Goal: Check status: Check status

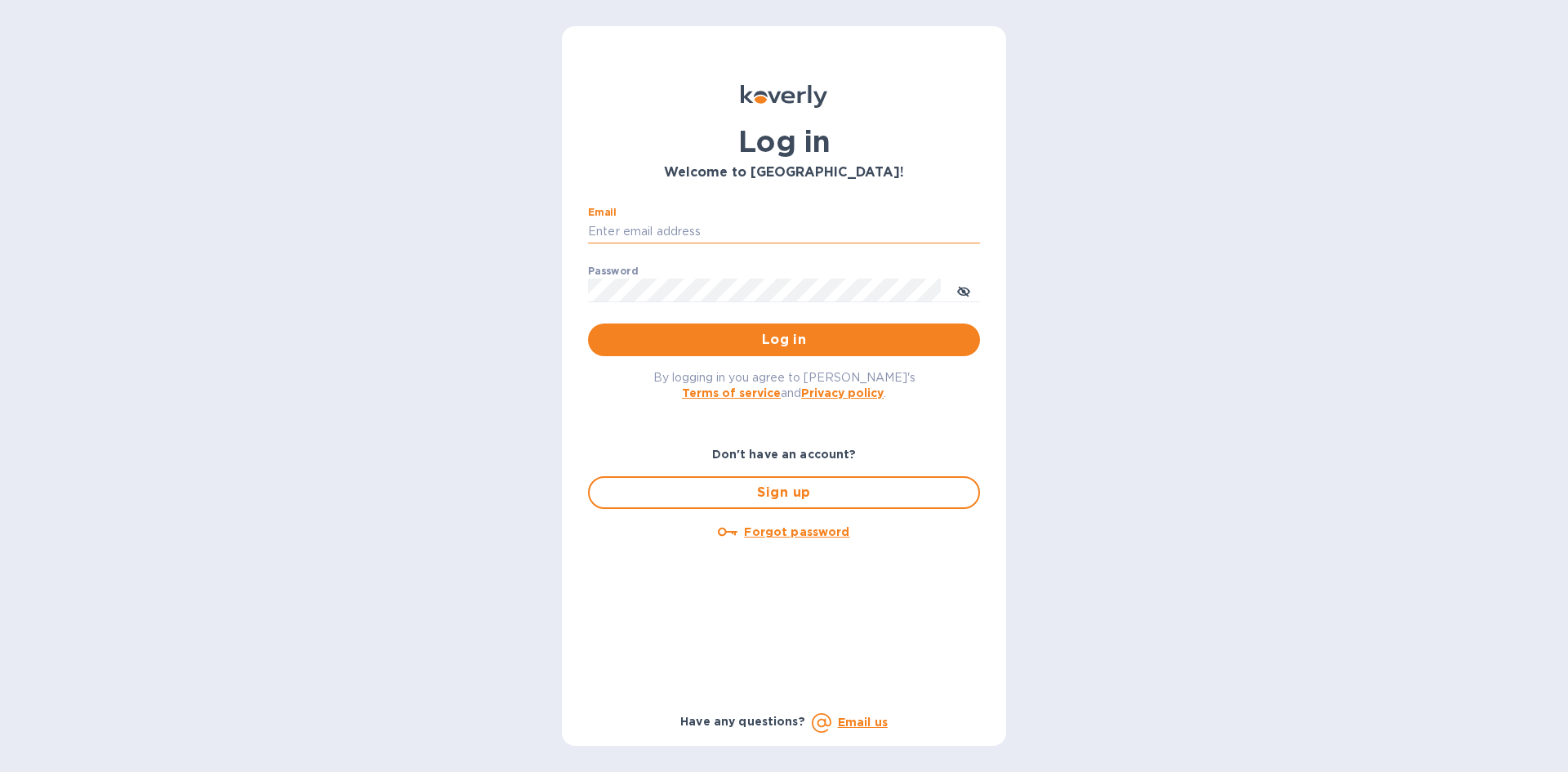
click at [702, 232] on input "Email" at bounding box center [784, 232] width 392 height 25
type input "[EMAIL_ADDRESS][DOMAIN_NAME]"
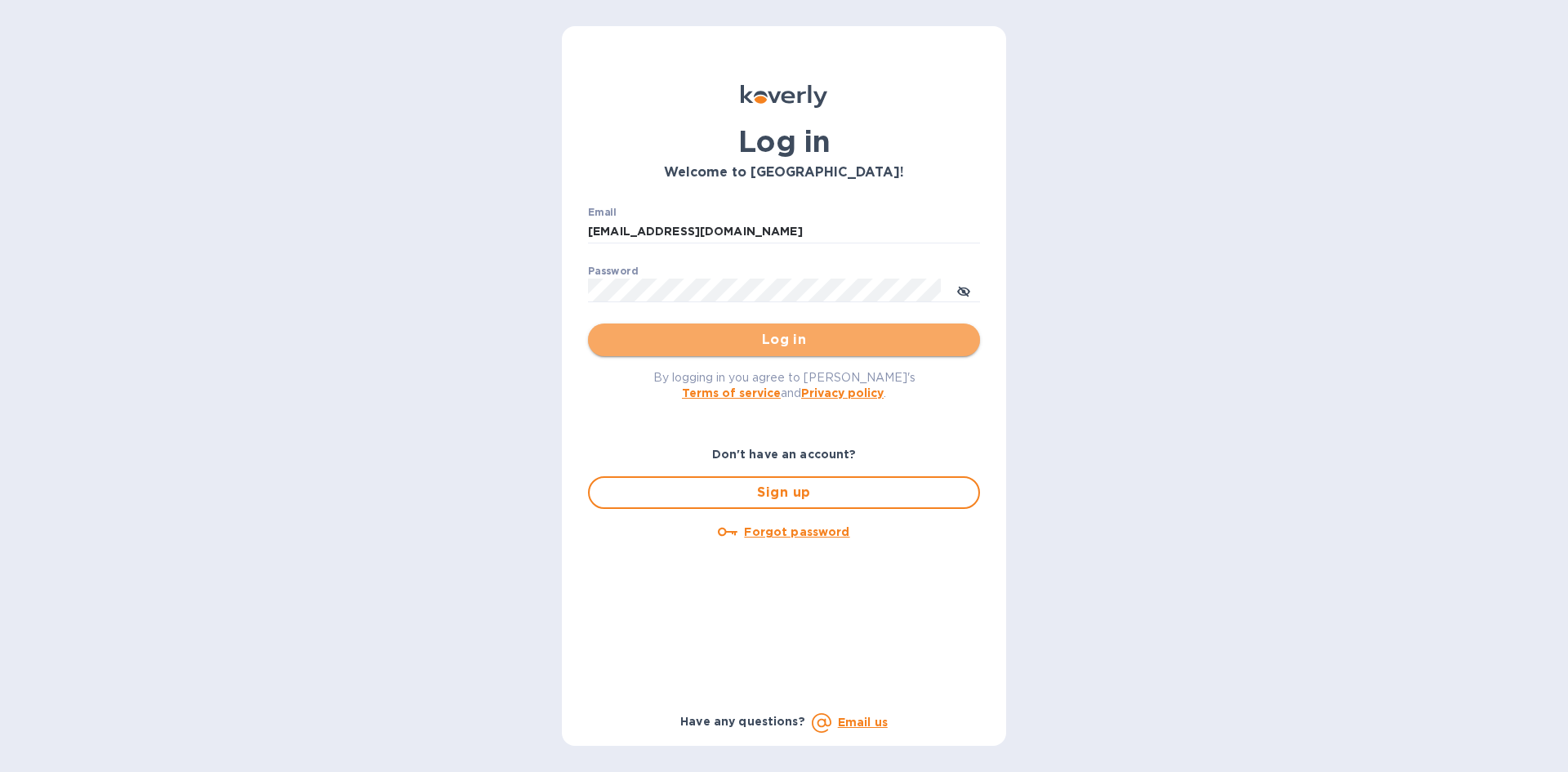
click at [690, 327] on button "Log in" at bounding box center [784, 340] width 392 height 33
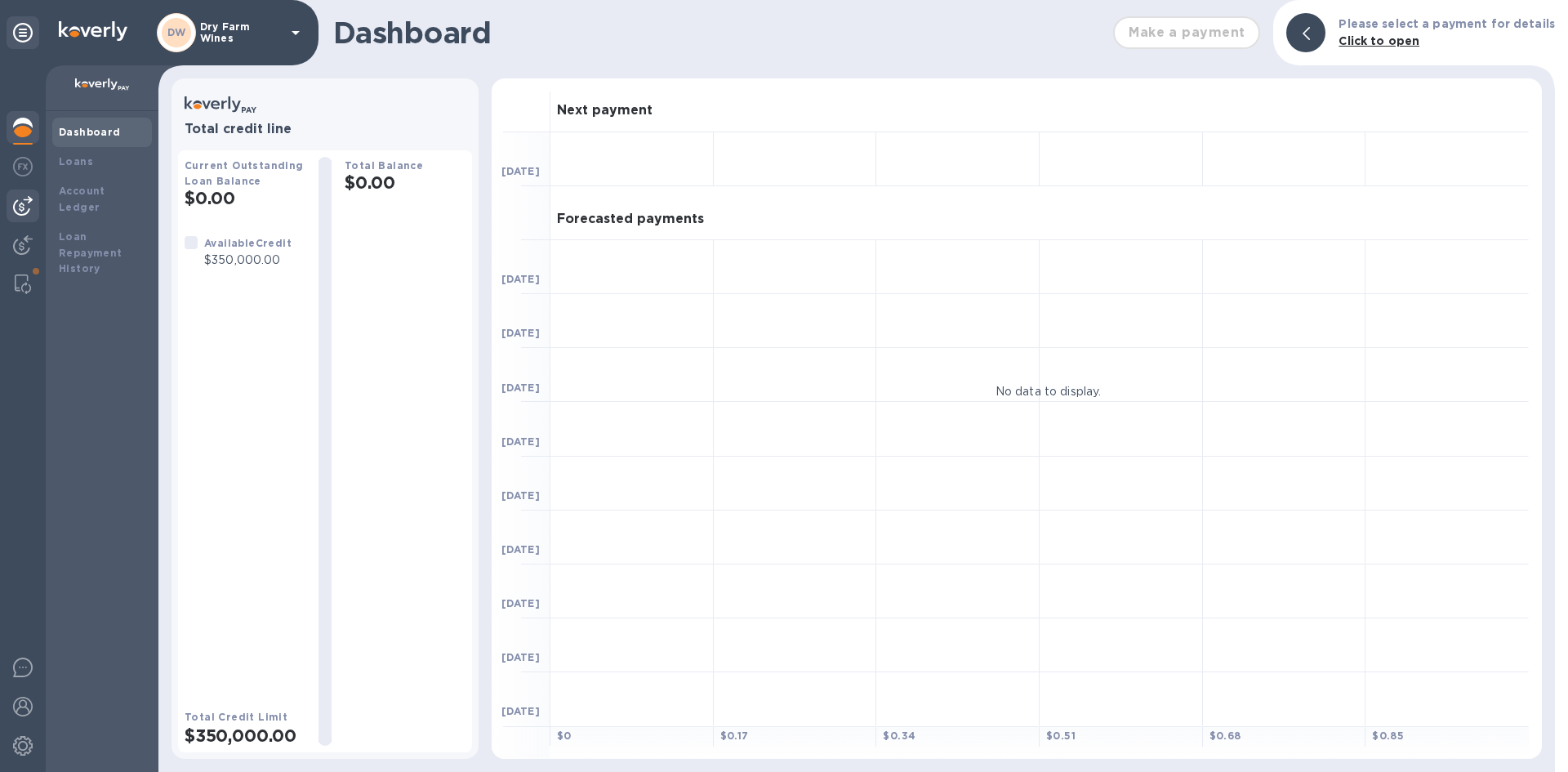
click at [16, 205] on img at bounding box center [23, 206] width 19 height 19
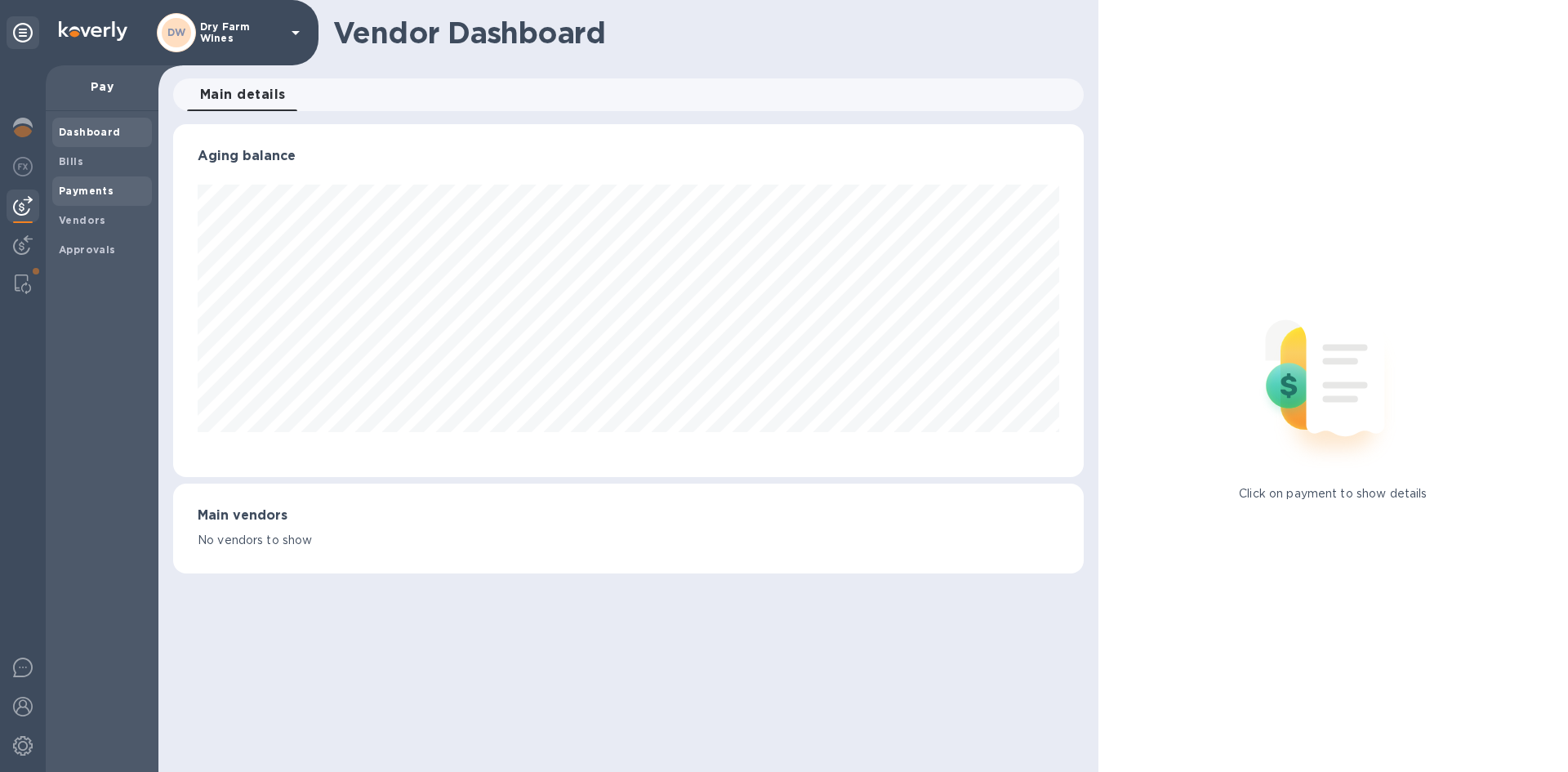
scroll to position [353, 909]
click at [58, 199] on div "Payments" at bounding box center [102, 190] width 99 height 30
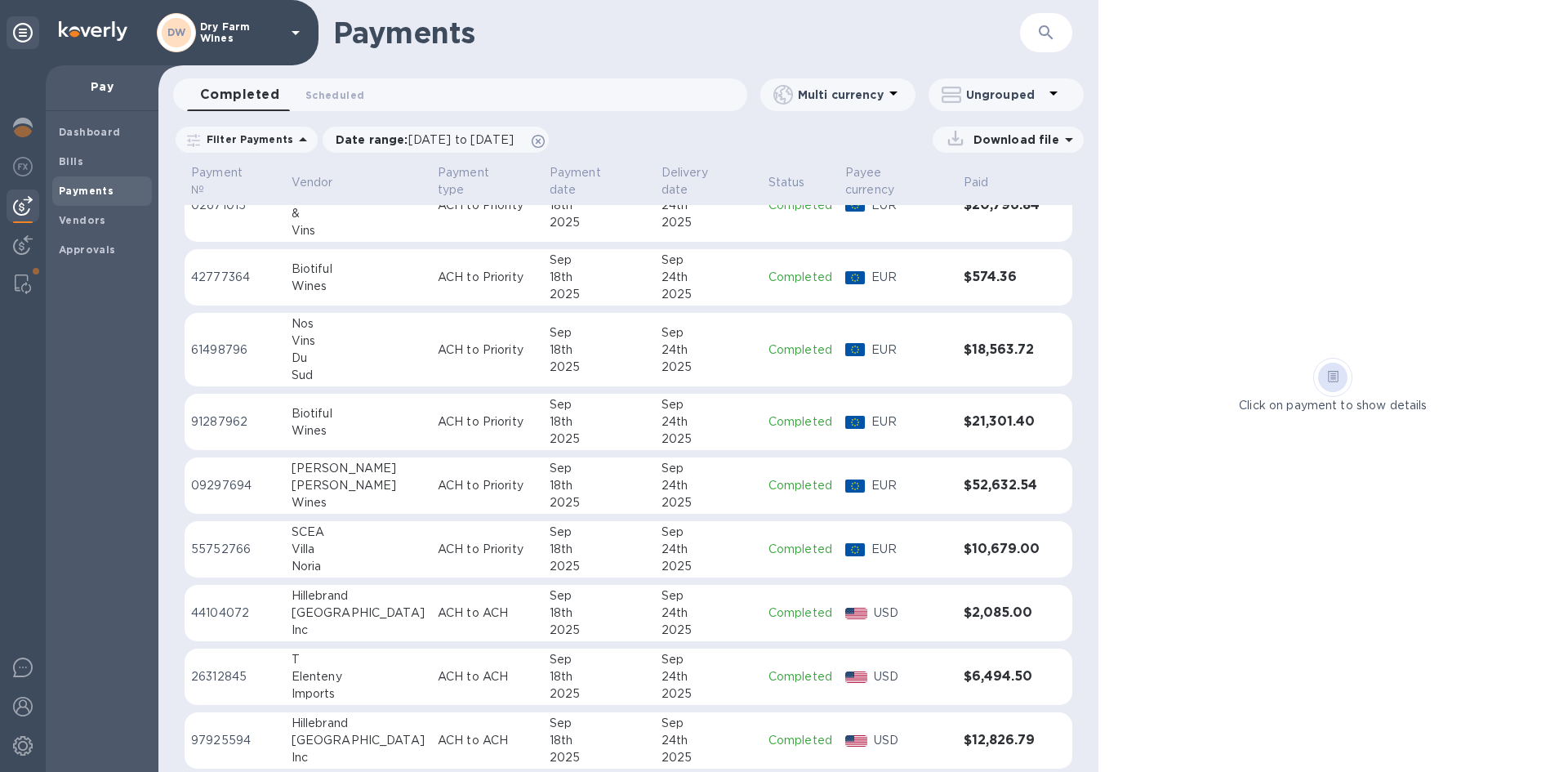
scroll to position [327, 0]
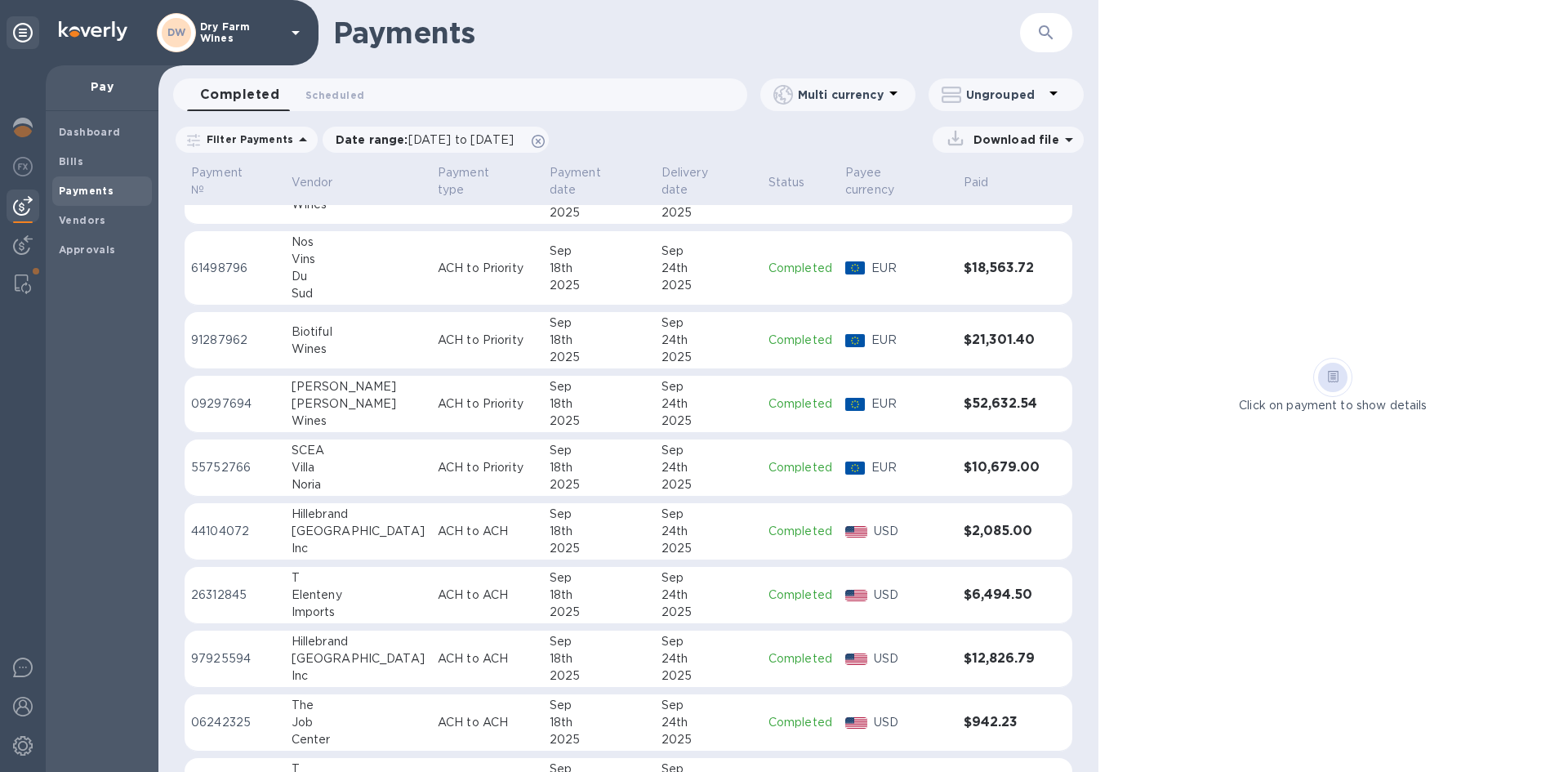
click at [604, 546] on table "Payment № Vendor Payment type Payment date Delivery date Status Payee currency …" at bounding box center [628, 601] width 887 height 1532
click at [610, 569] on div "Sep" at bounding box center [599, 578] width 98 height 17
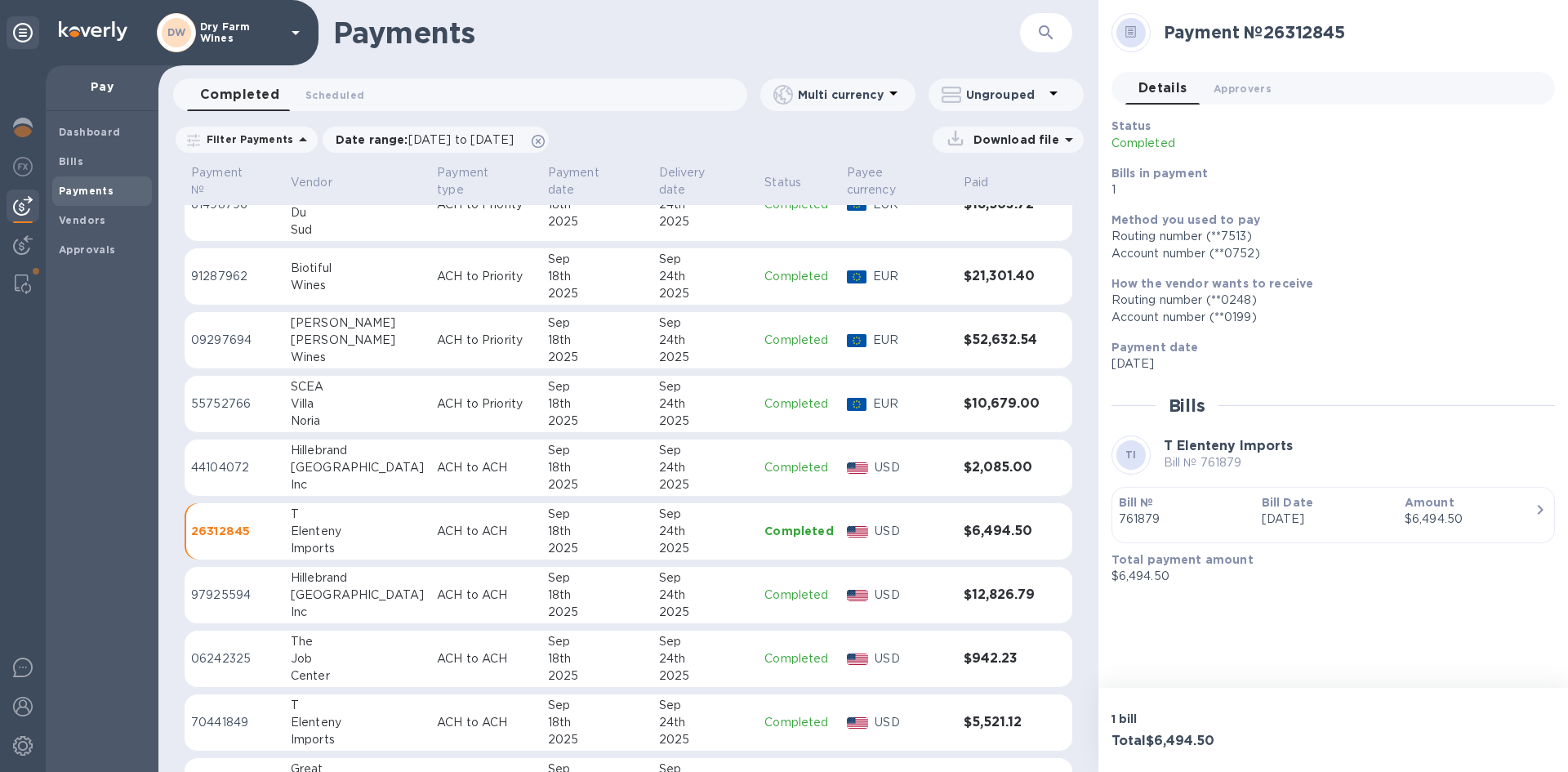
scroll to position [490, 0]
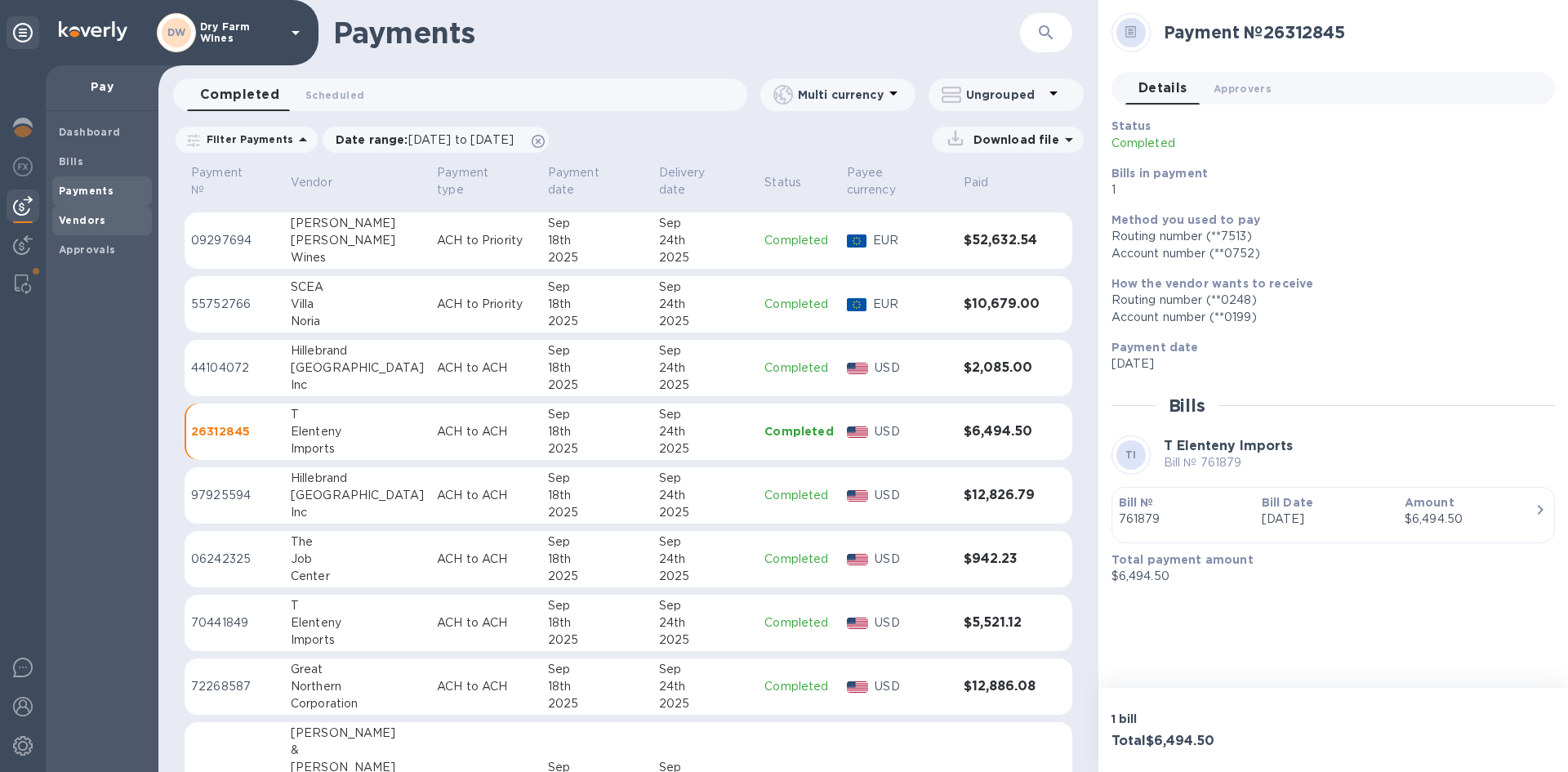
click at [71, 225] on b "Vendors" at bounding box center [82, 220] width 48 height 12
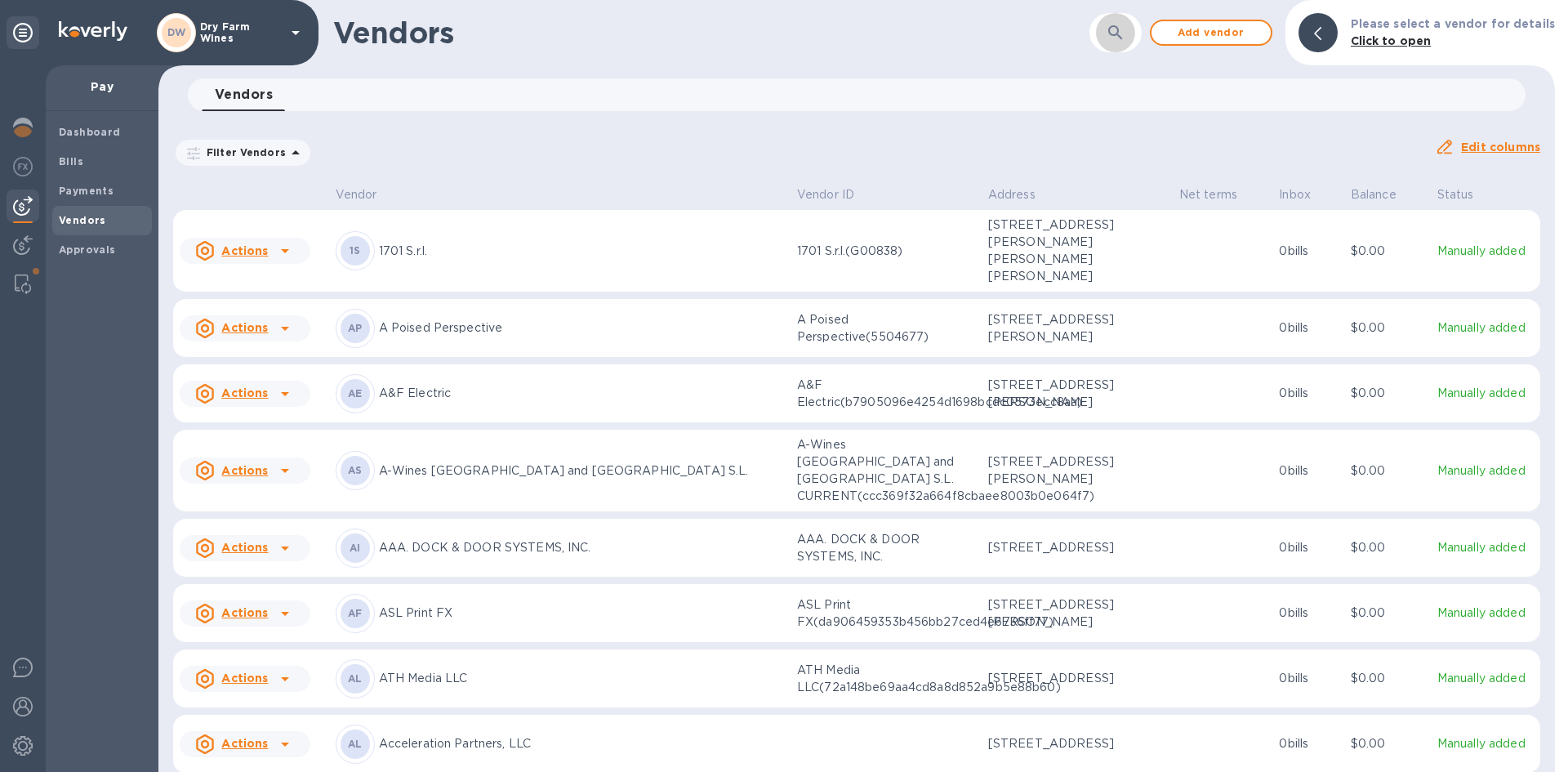
click at [1116, 38] on icon "button" at bounding box center [1115, 33] width 19 height 19
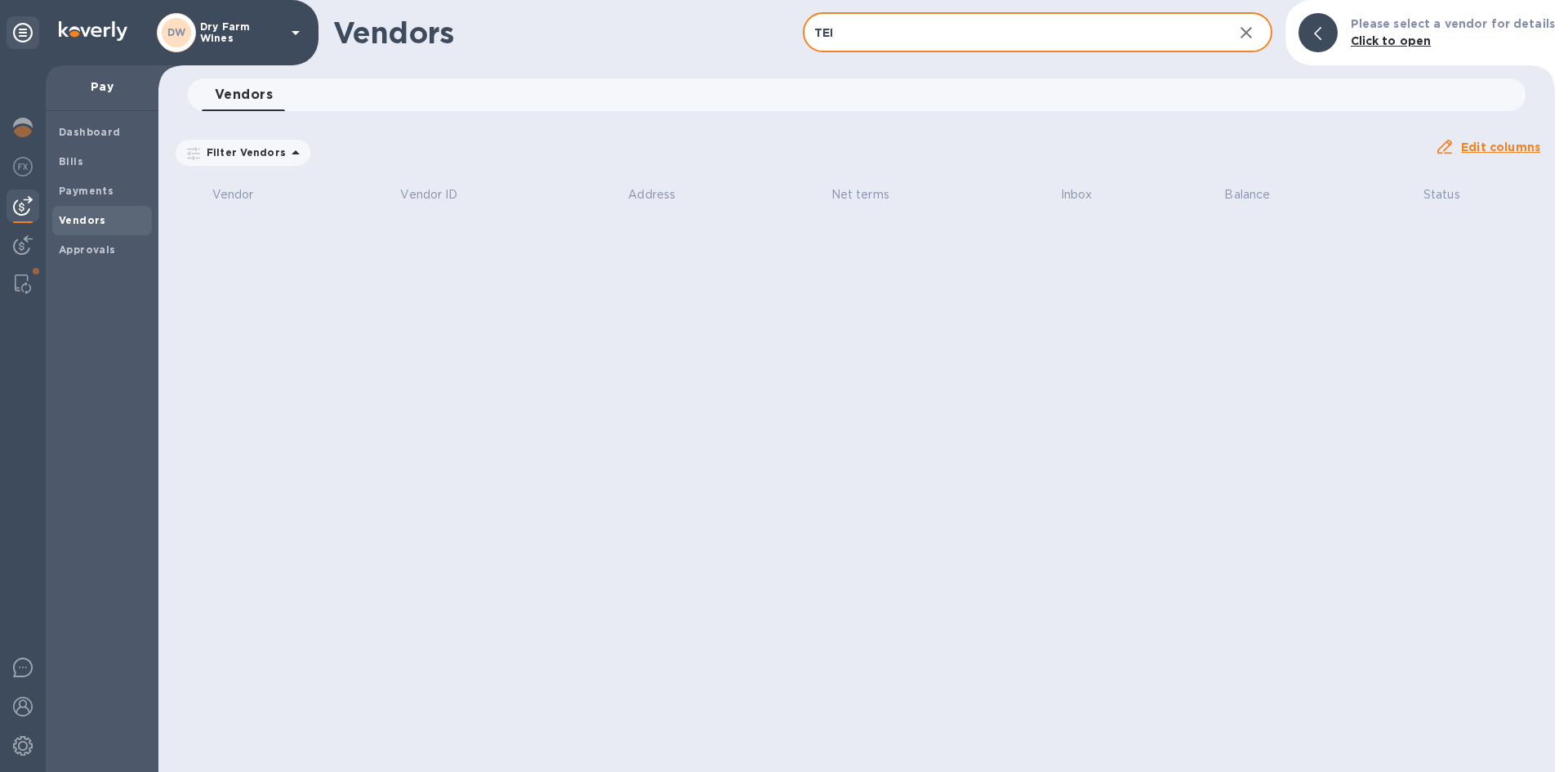
drag, startPoint x: 872, startPoint y: 35, endPoint x: 540, endPoint y: 94, distance: 337.2
click at [535, 90] on div "Vendors TEI ​ Add vendor Please select a vendor for details Click to open Vendo…" at bounding box center [857, 386] width 1396 height 772
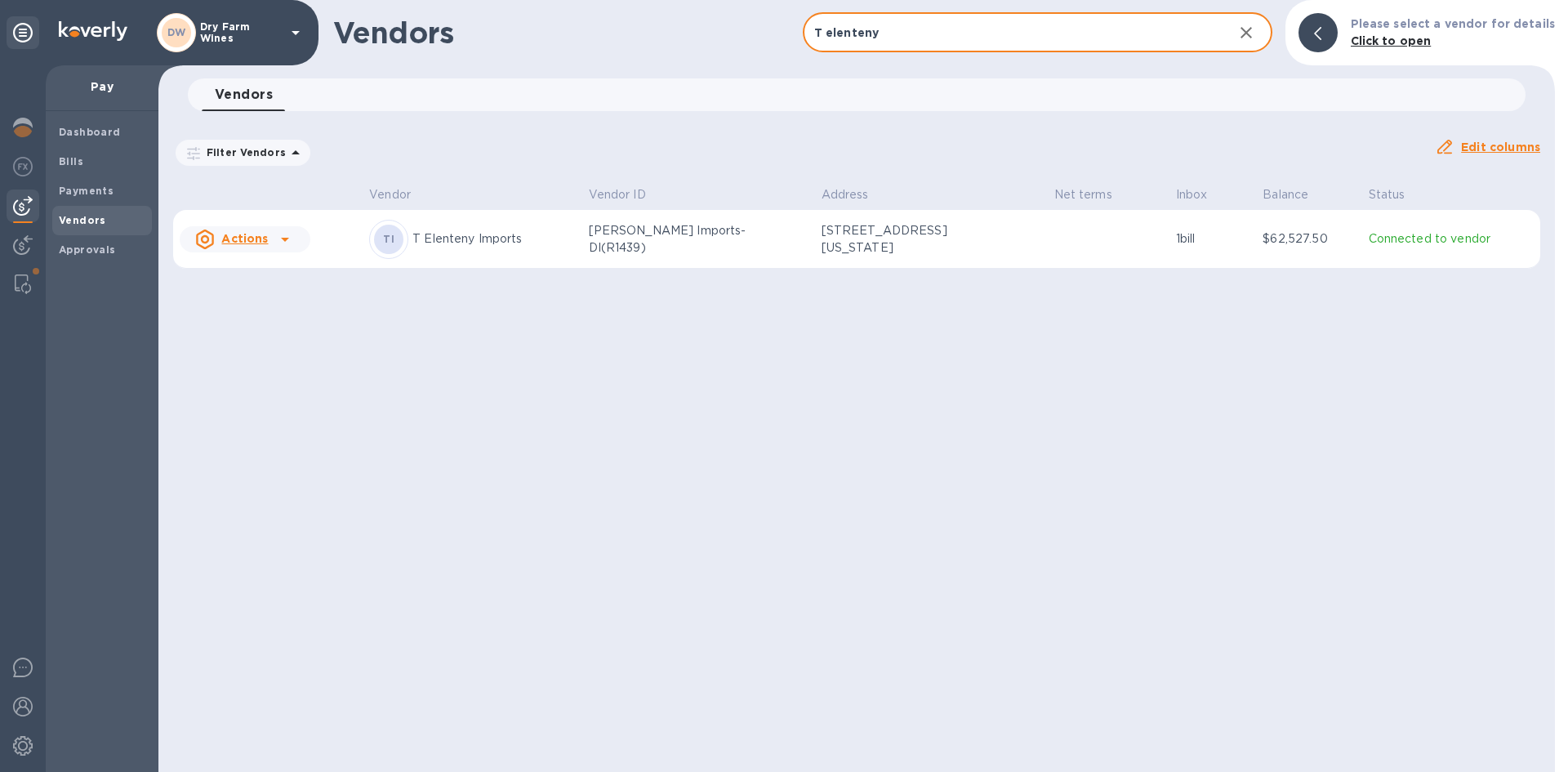
type input "T elenteny"
click at [456, 234] on p "T Elenteny Imports" at bounding box center [493, 239] width 163 height 17
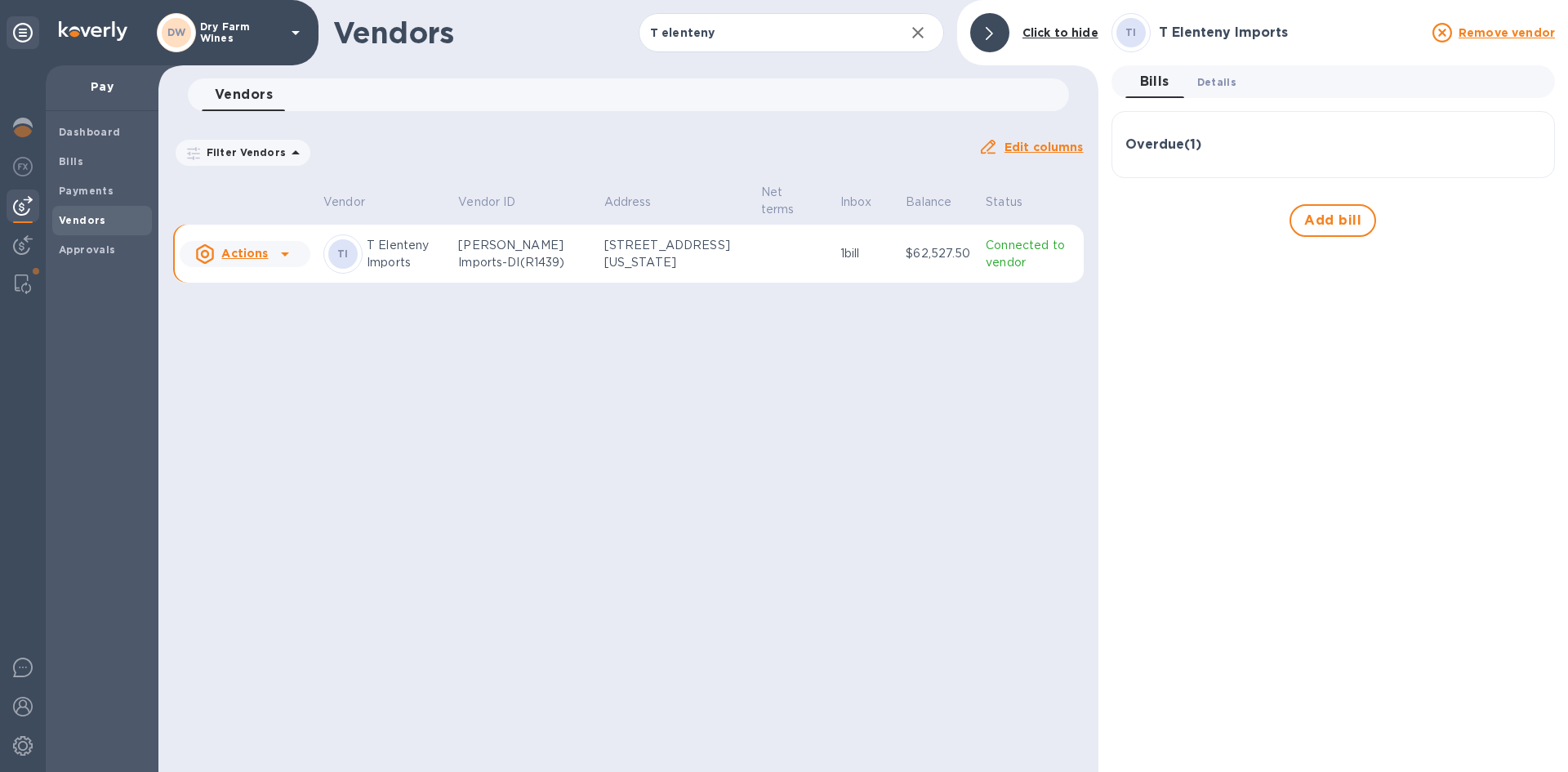
click at [1222, 82] on span "Details 0" at bounding box center [1216, 82] width 39 height 17
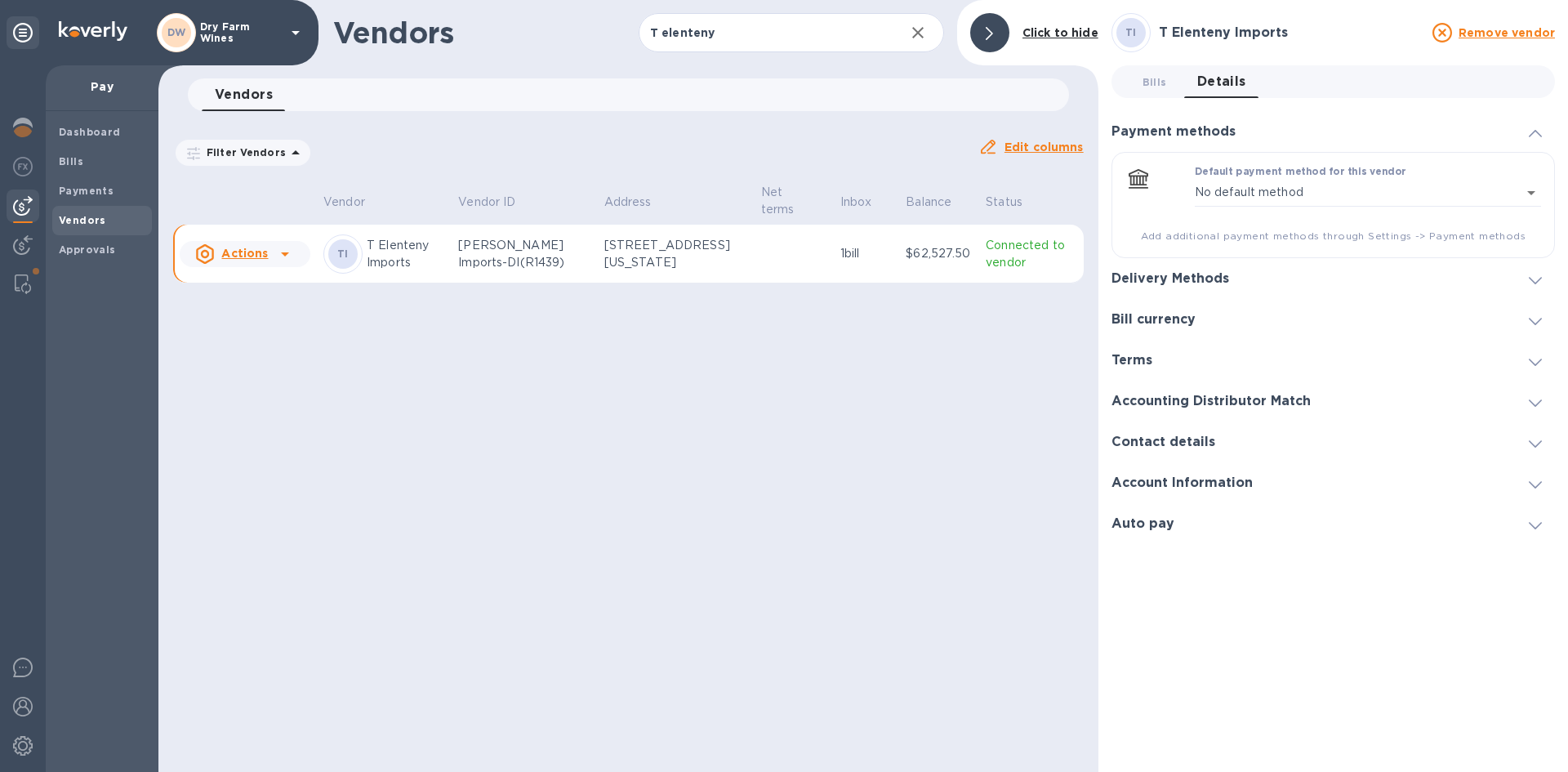
click at [1527, 278] on div at bounding box center [1535, 278] width 39 height 16
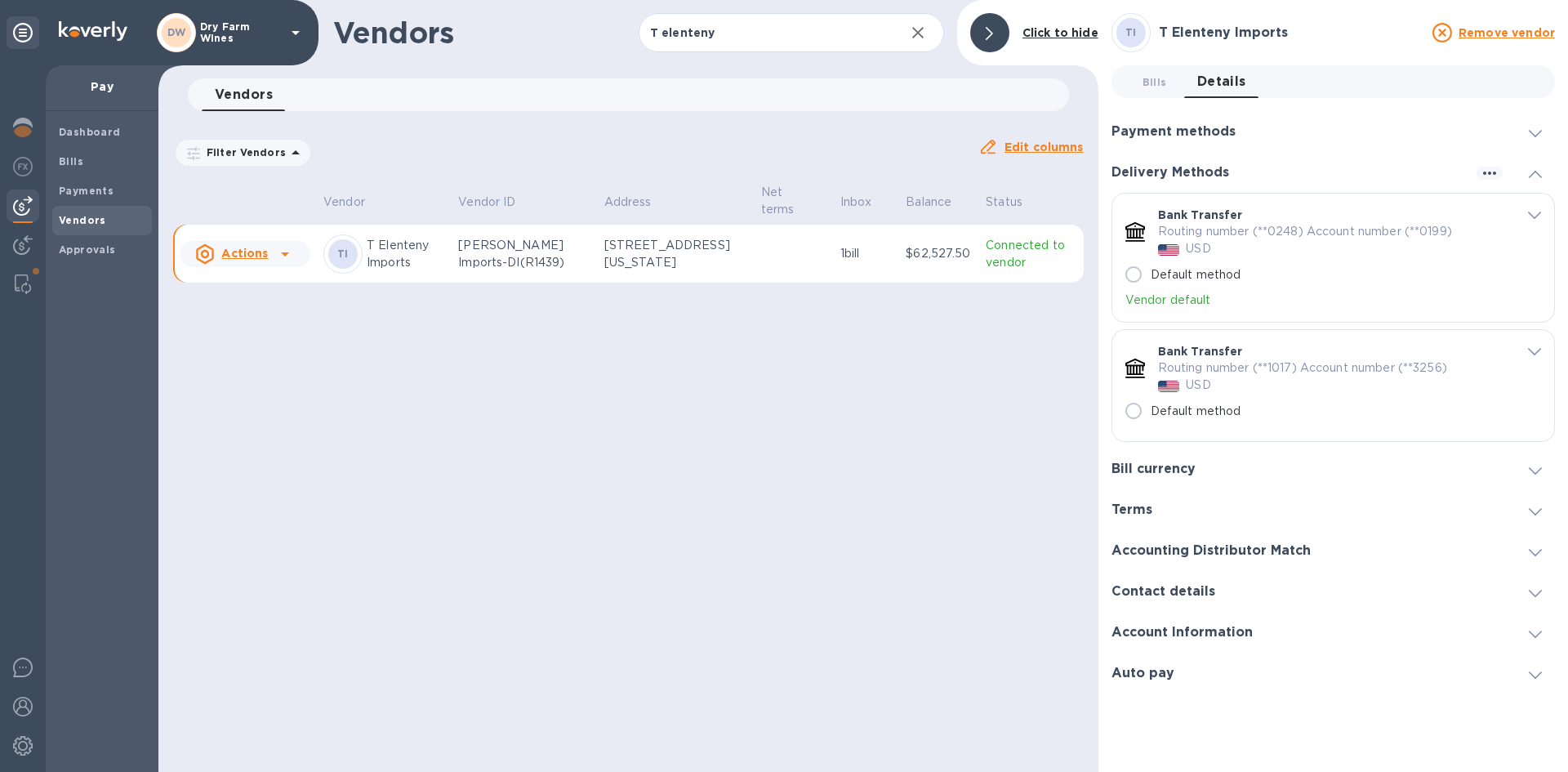
click at [1532, 219] on span "default-method" at bounding box center [1535, 214] width 13 height 15
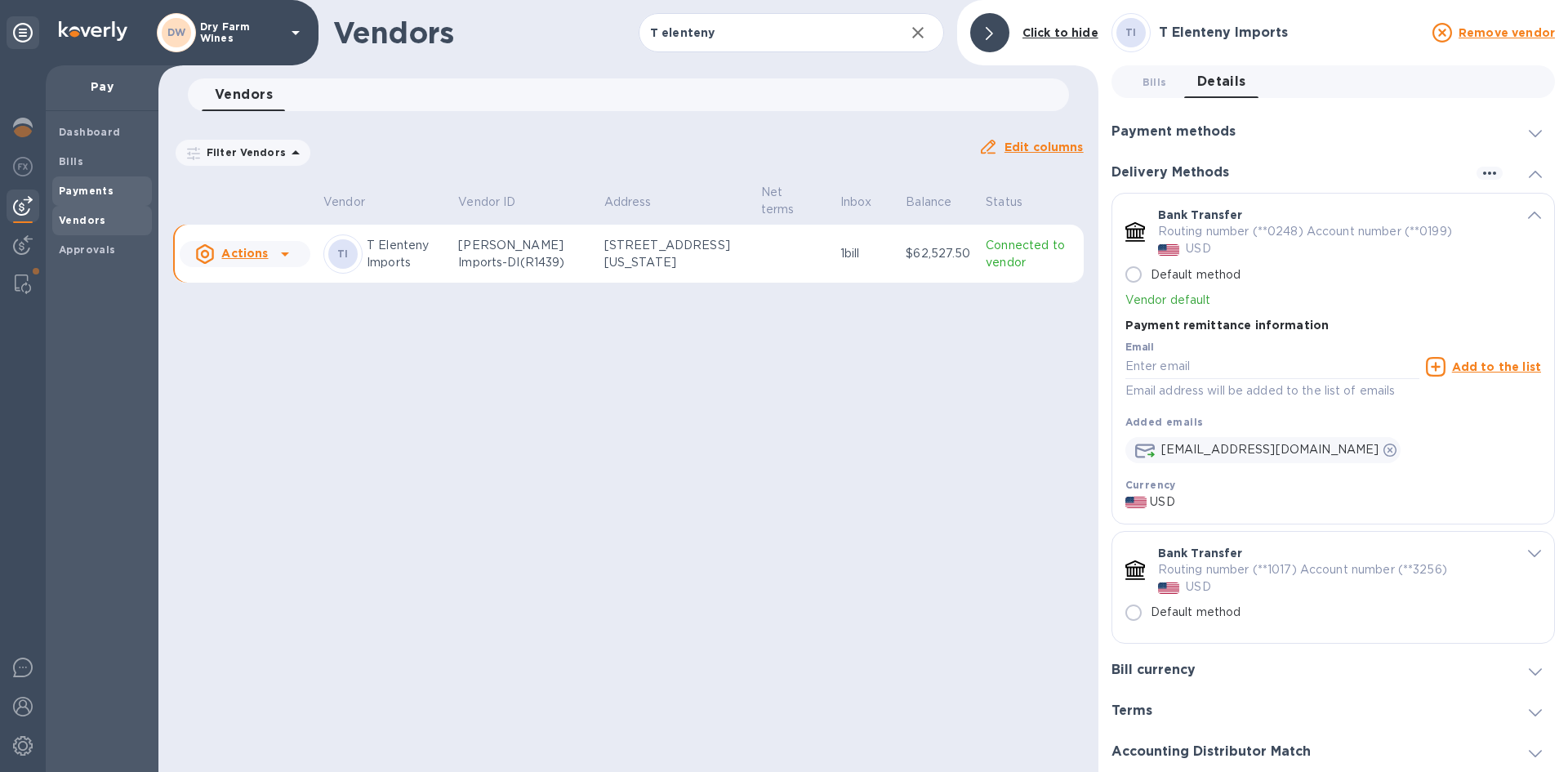
click at [61, 187] on b "Payments" at bounding box center [85, 190] width 54 height 12
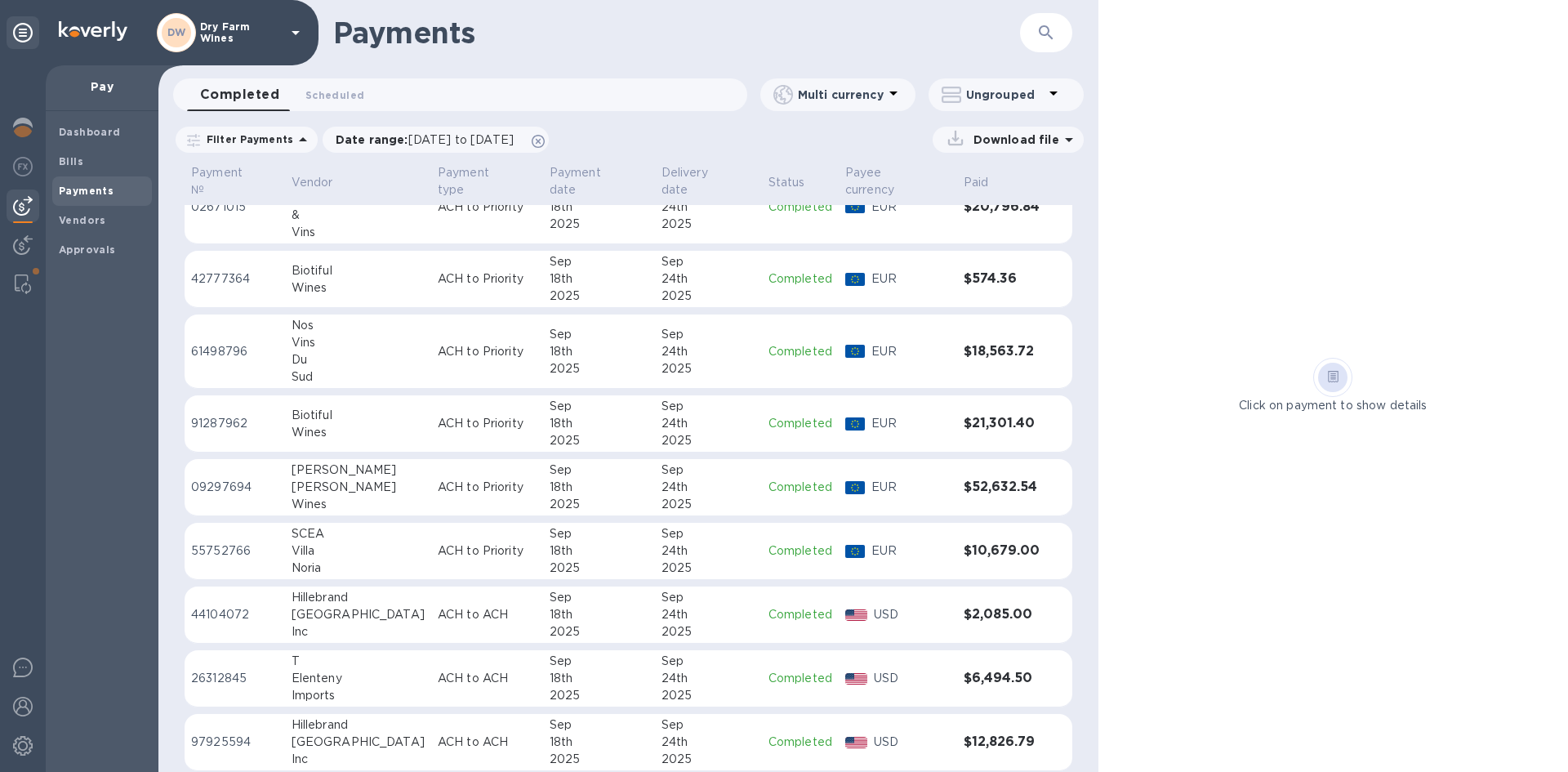
scroll to position [245, 0]
click at [655, 649] on td "Sep 24th 2025" at bounding box center [708, 677] width 107 height 57
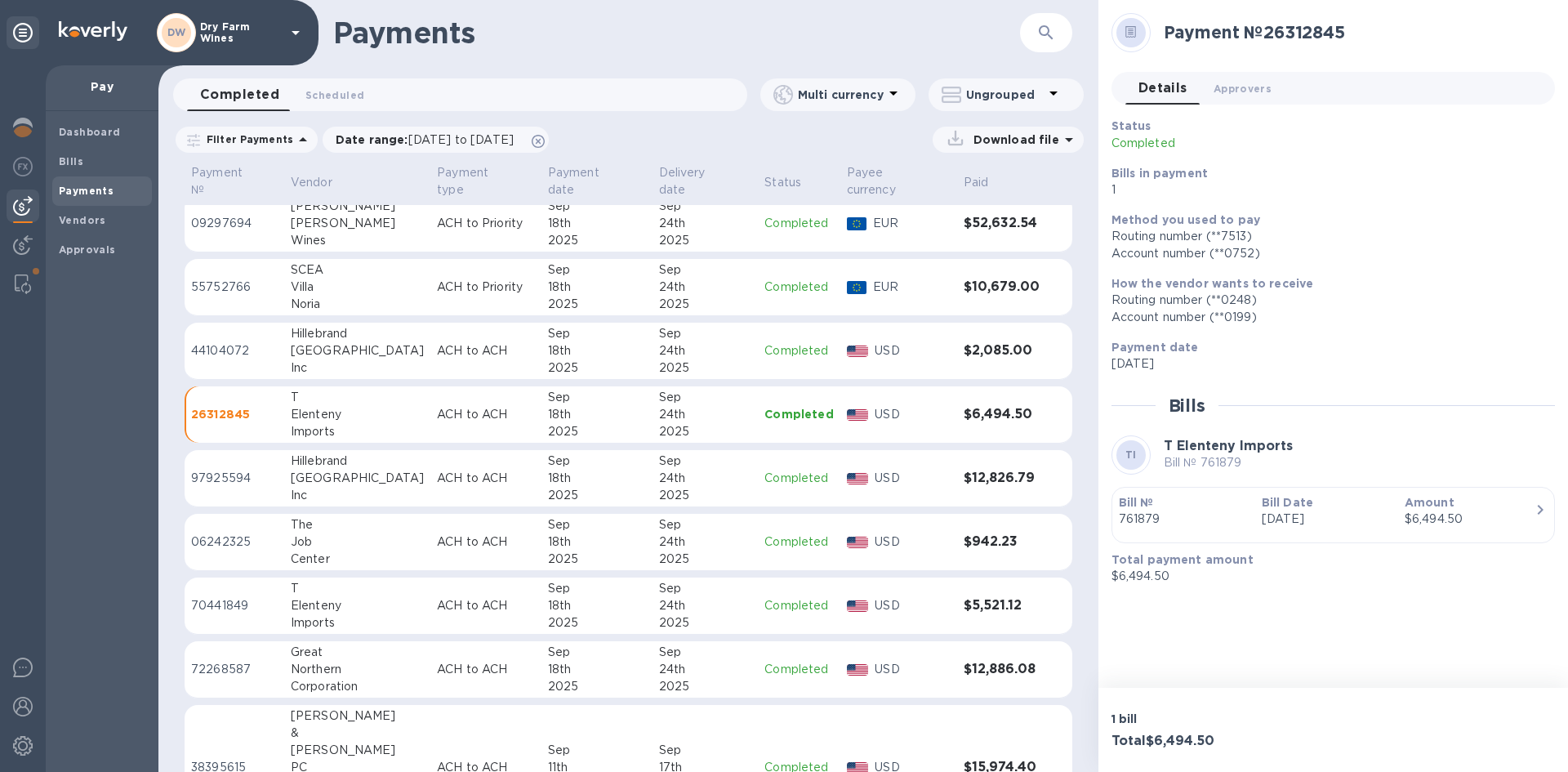
scroll to position [736, 0]
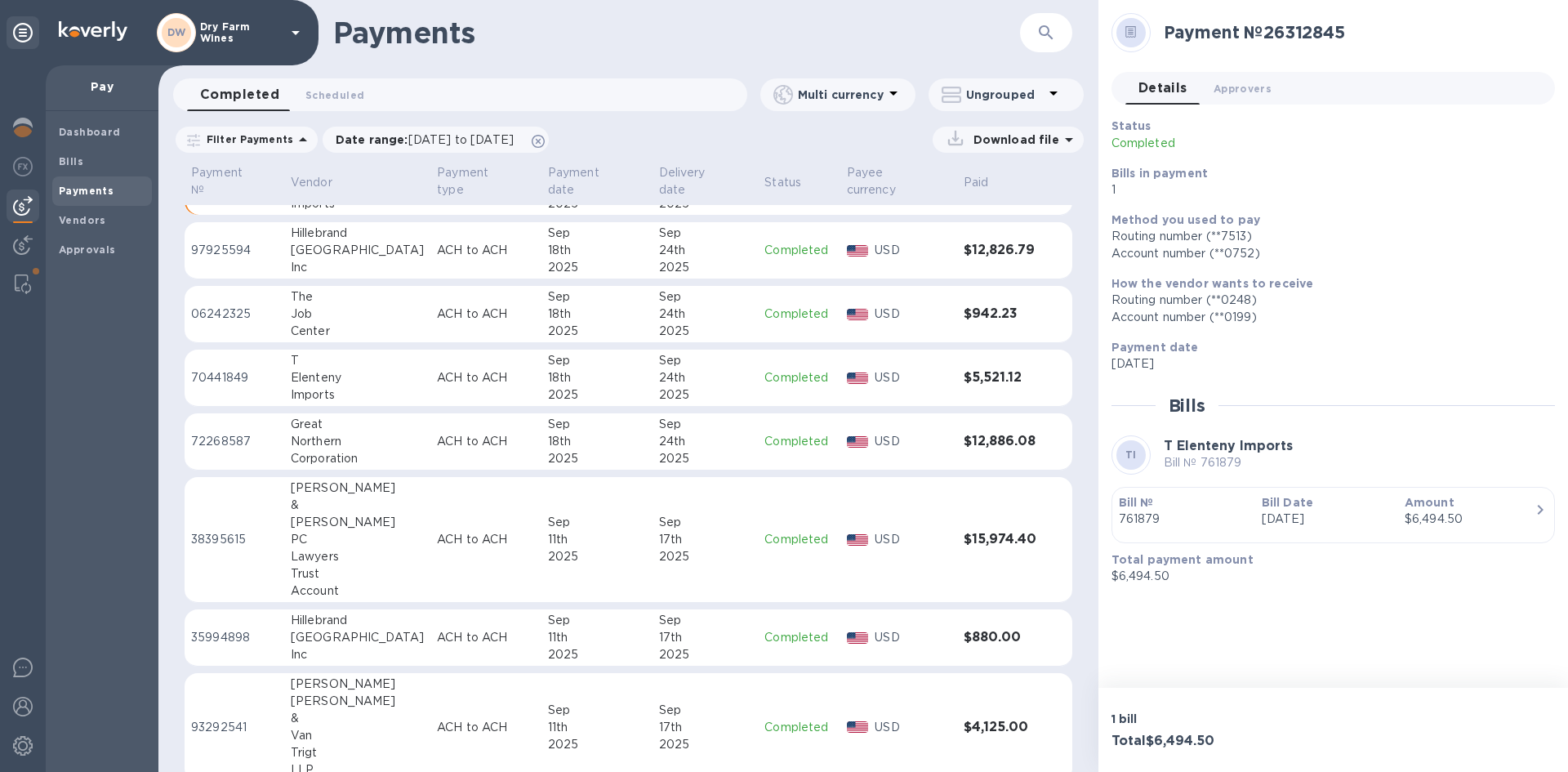
click at [441, 369] on p "ACH to ACH" at bounding box center [486, 378] width 98 height 17
